Goal: Information Seeking & Learning: Learn about a topic

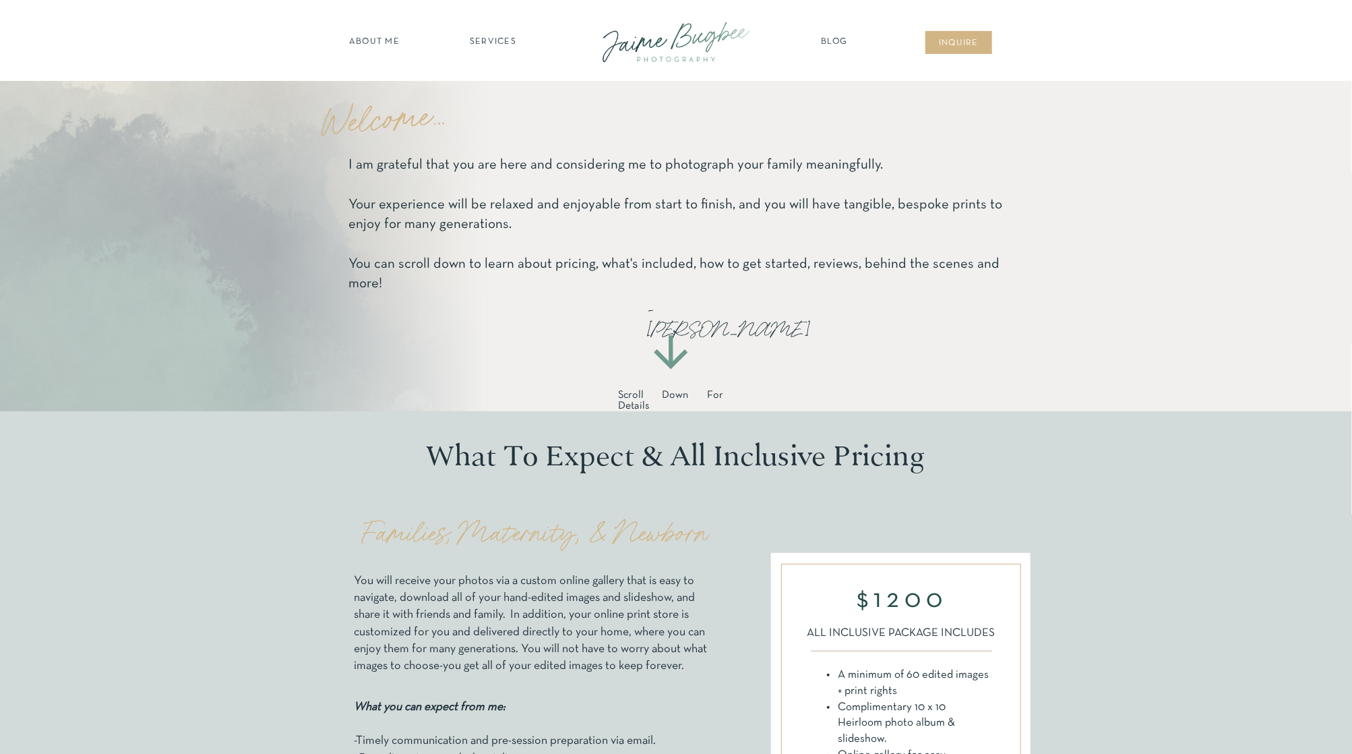
click at [487, 40] on nav "SERVICES" at bounding box center [493, 42] width 76 height 13
click at [493, 115] on nav "families" at bounding box center [493, 116] width 103 height 13
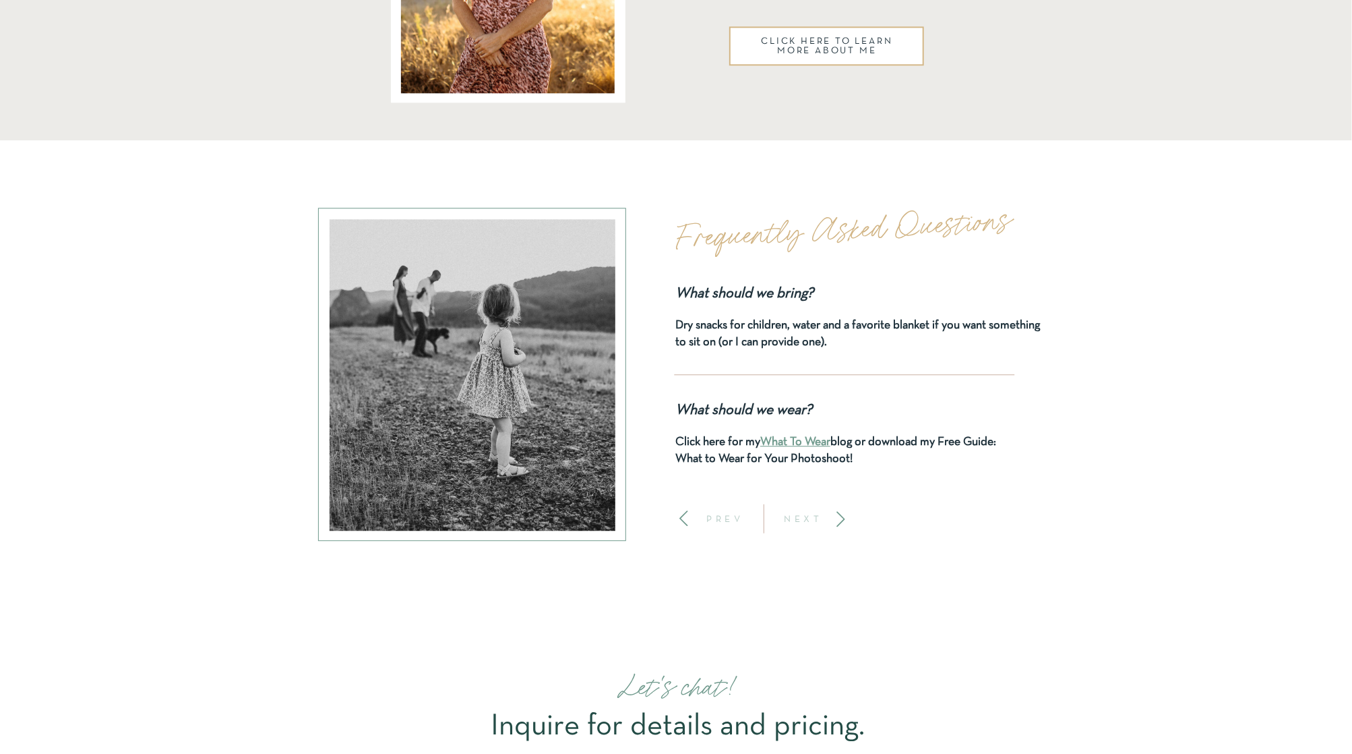
scroll to position [5487, 0]
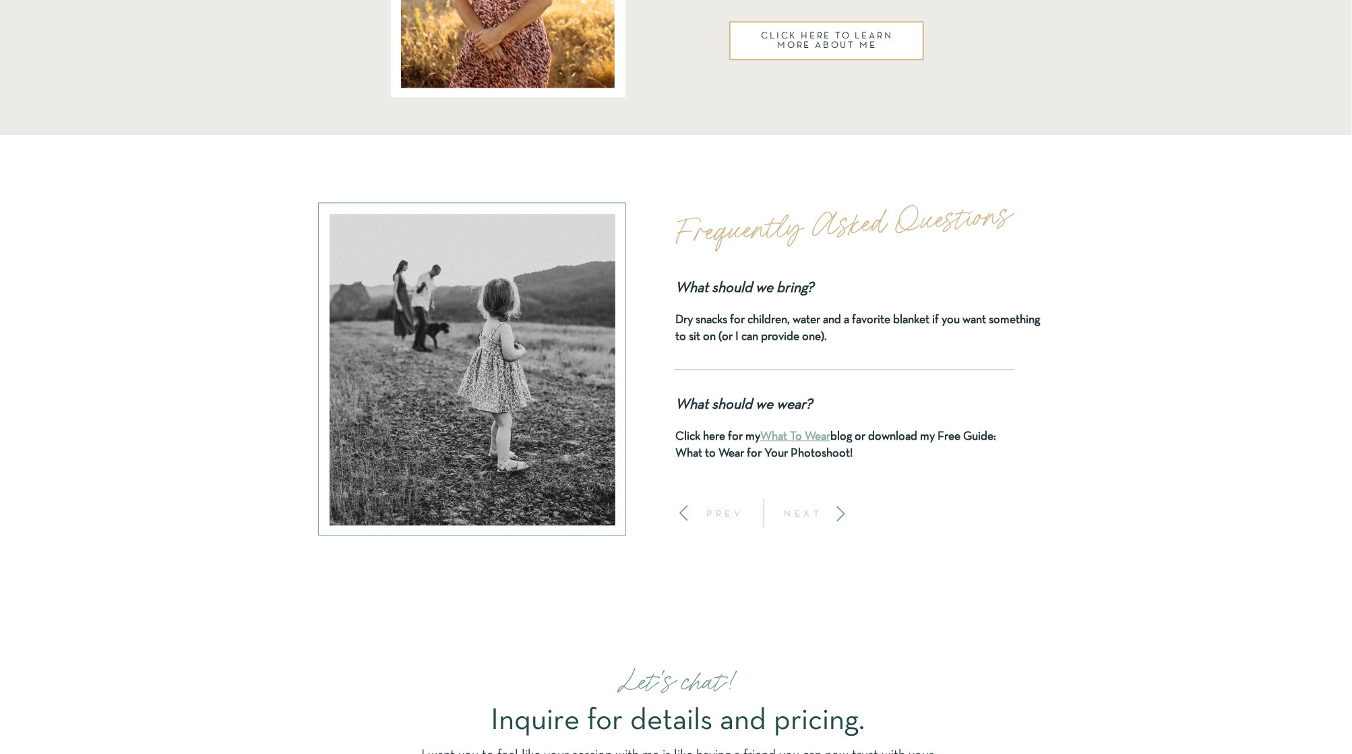
drag, startPoint x: 806, startPoint y: 435, endPoint x: 817, endPoint y: 435, distance: 10.8
click at [806, 435] on link "What To Wear" at bounding box center [795, 436] width 70 height 11
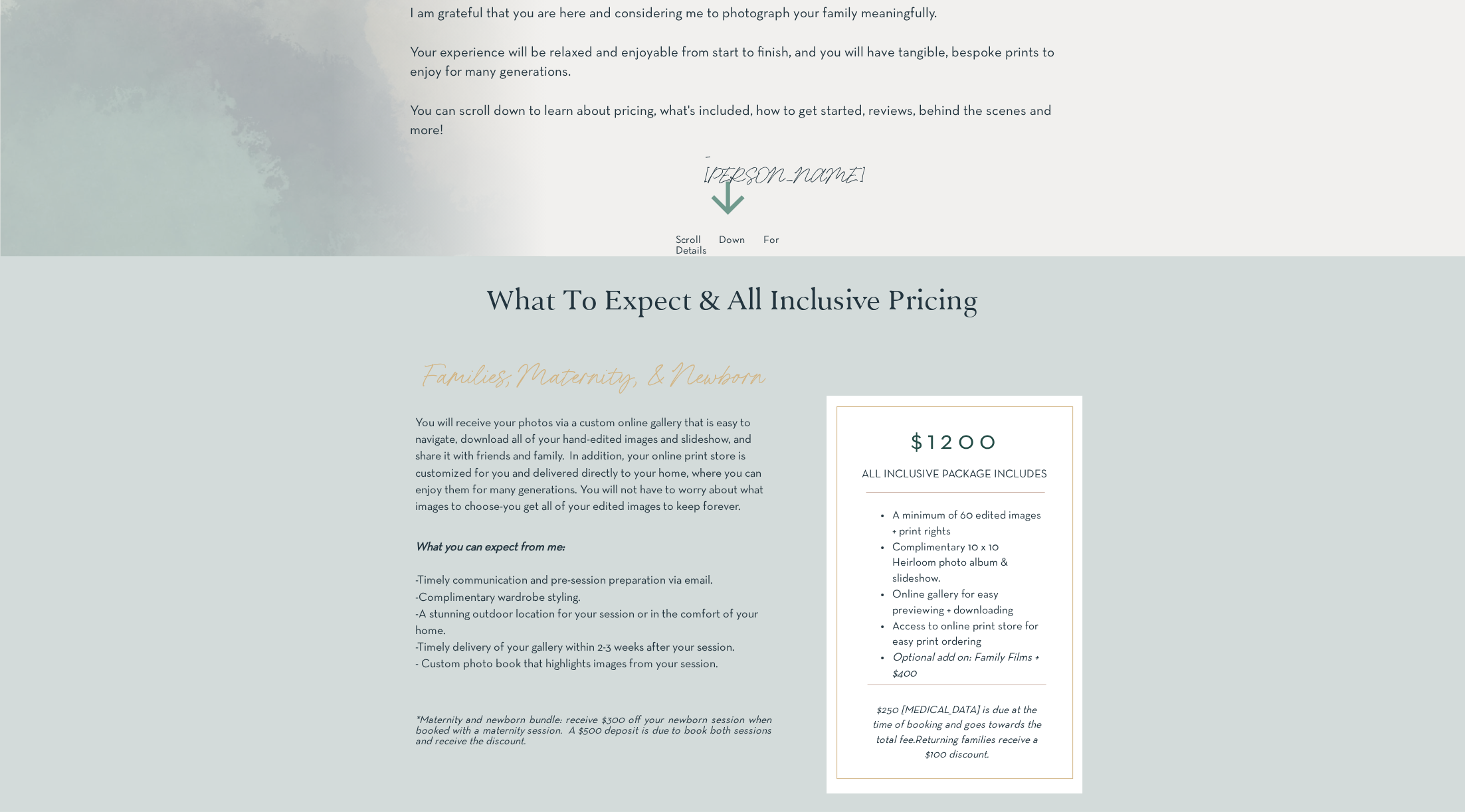
scroll to position [398, 0]
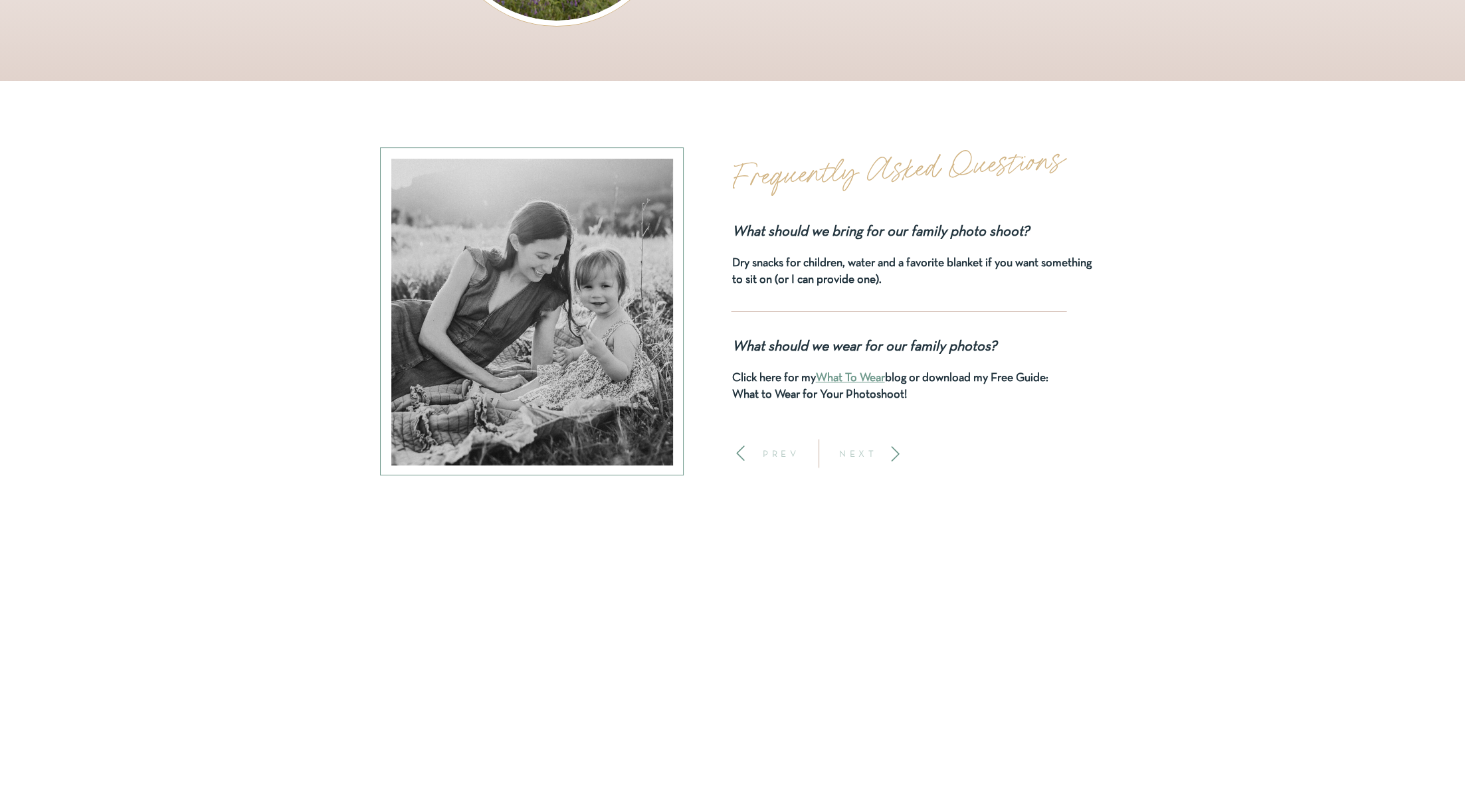
scroll to position [7905, 0]
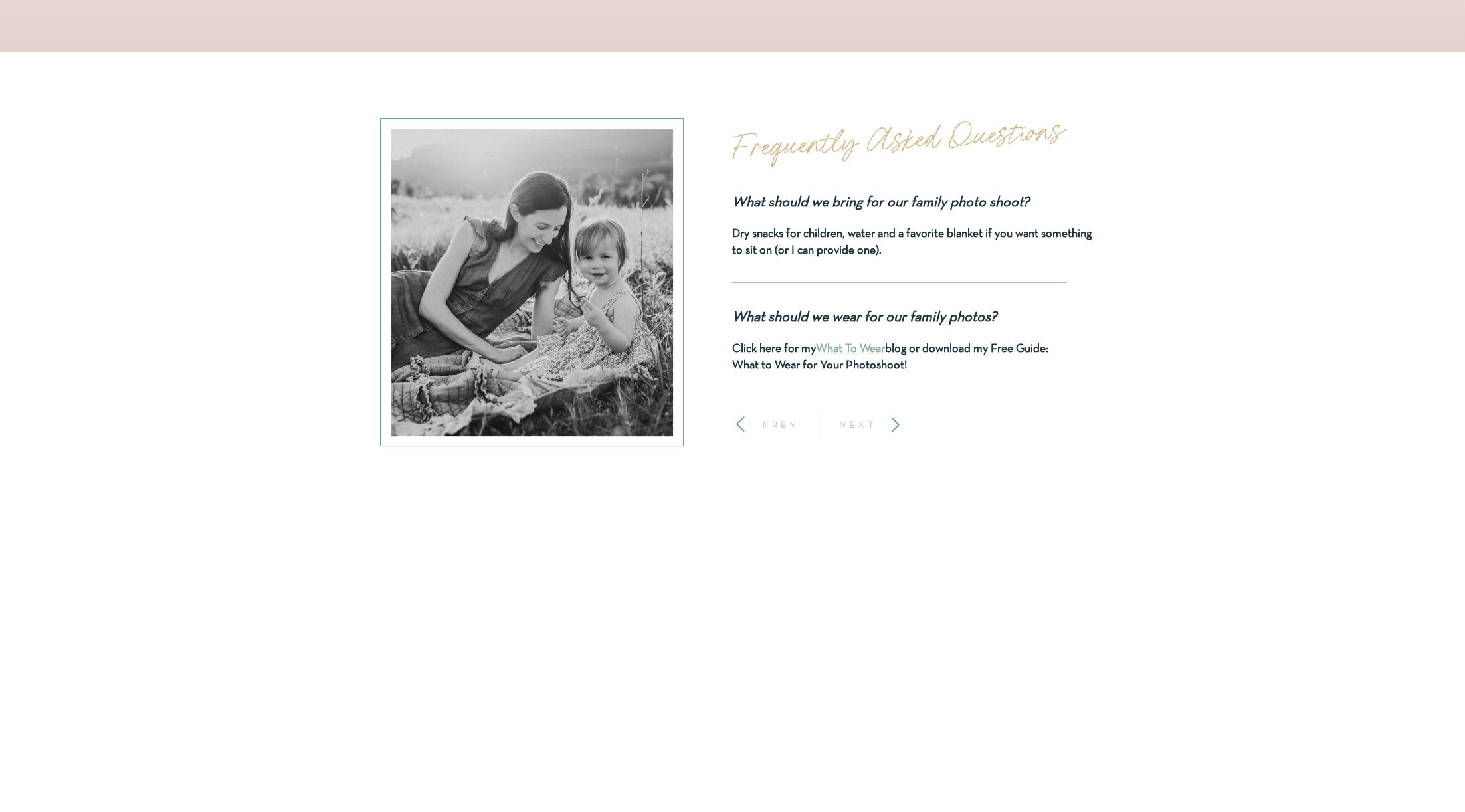
click at [868, 345] on link "What To Wear" at bounding box center [851, 349] width 69 height 11
